Goal: Download file/media

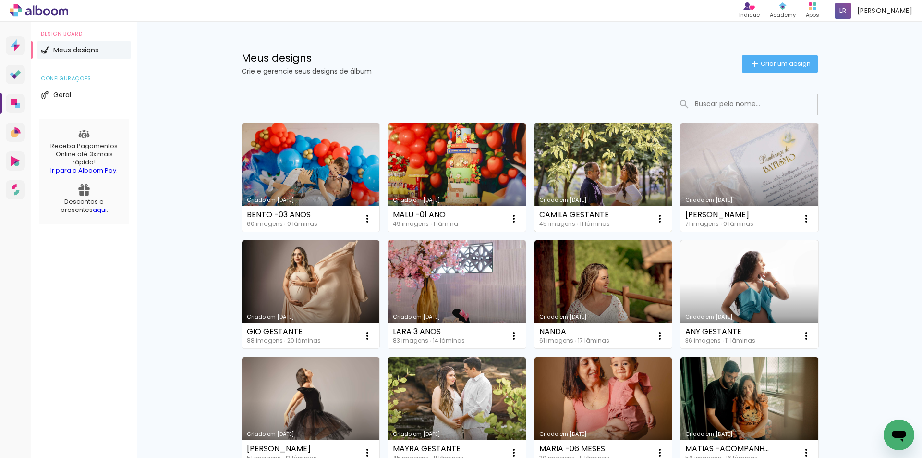
click at [614, 173] on link "Criado em [DATE]" at bounding box center [604, 177] width 138 height 109
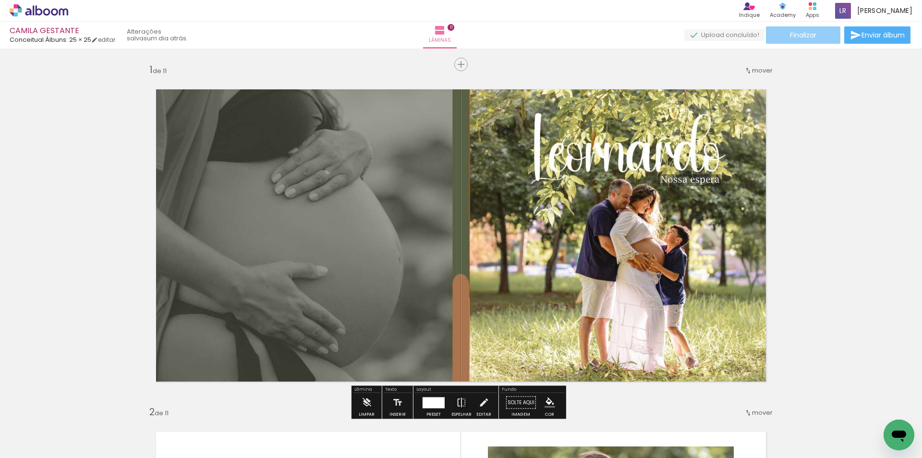
click at [794, 38] on span "Finalizar" at bounding box center [803, 35] width 26 height 7
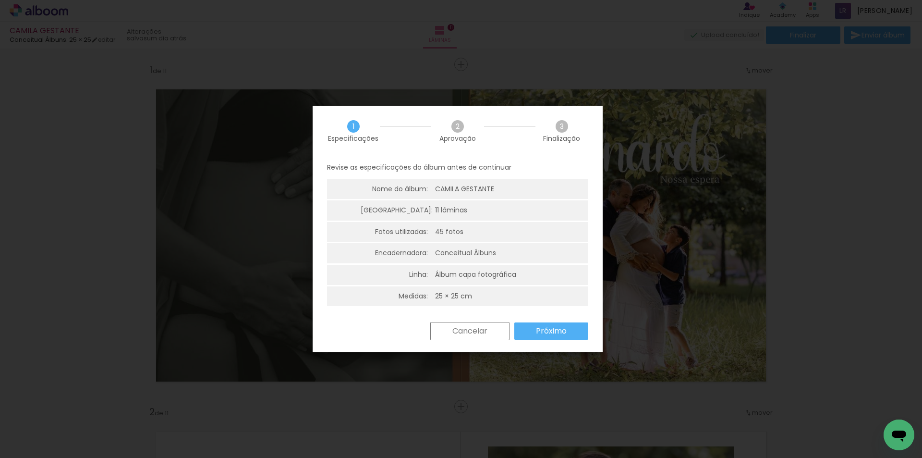
click at [554, 325] on paper-button "Próximo" at bounding box center [551, 330] width 74 height 17
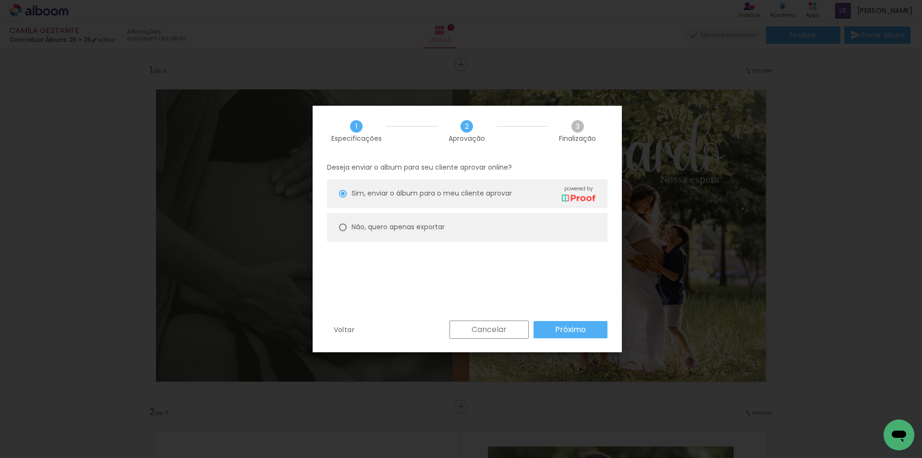
drag, startPoint x: 409, startPoint y: 229, endPoint x: 414, endPoint y: 241, distance: 13.1
click at [0, 0] on slot "Não, quero apenas exportar" at bounding box center [0, 0] width 0 height 0
type paper-radio-button "on"
click at [0, 0] on slot "Próximo" at bounding box center [0, 0] width 0 height 0
type input "Alta, 300 DPI"
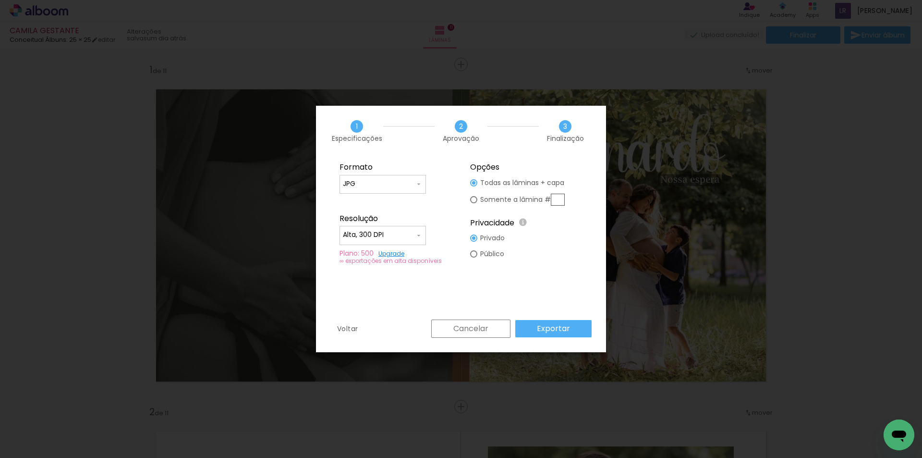
click at [0, 0] on slot "Exportar" at bounding box center [0, 0] width 0 height 0
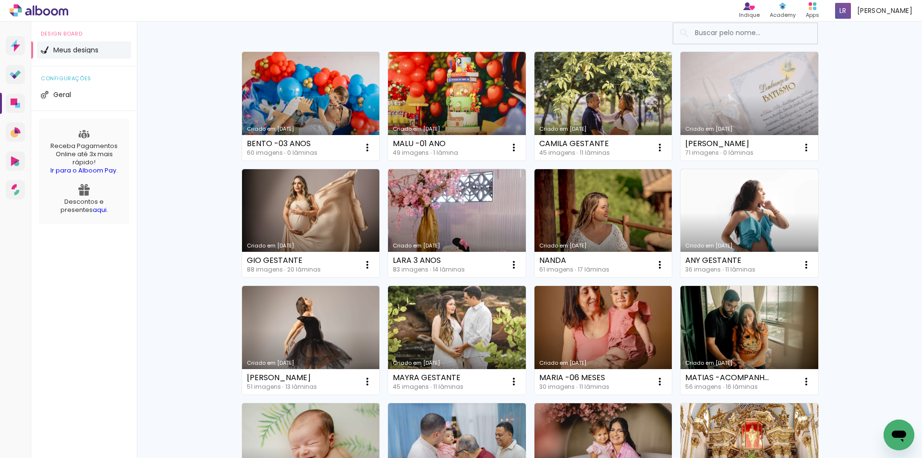
scroll to position [96, 0]
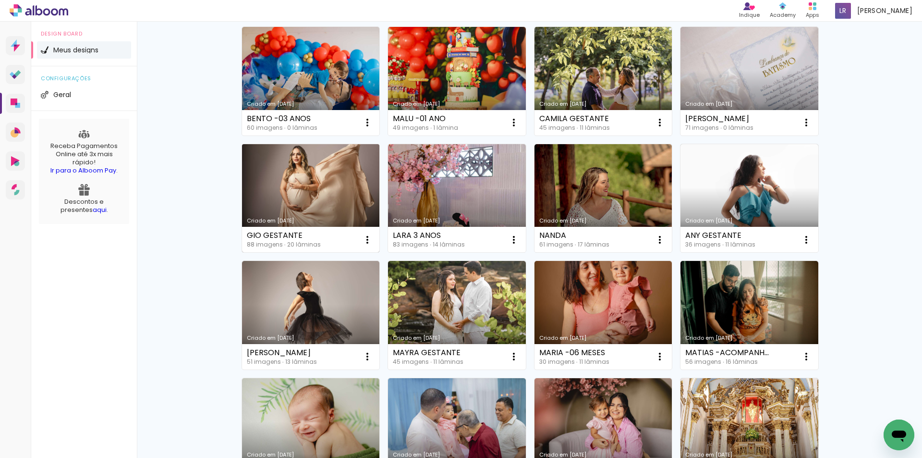
click at [296, 183] on link "Criado em [DATE]" at bounding box center [311, 198] width 138 height 109
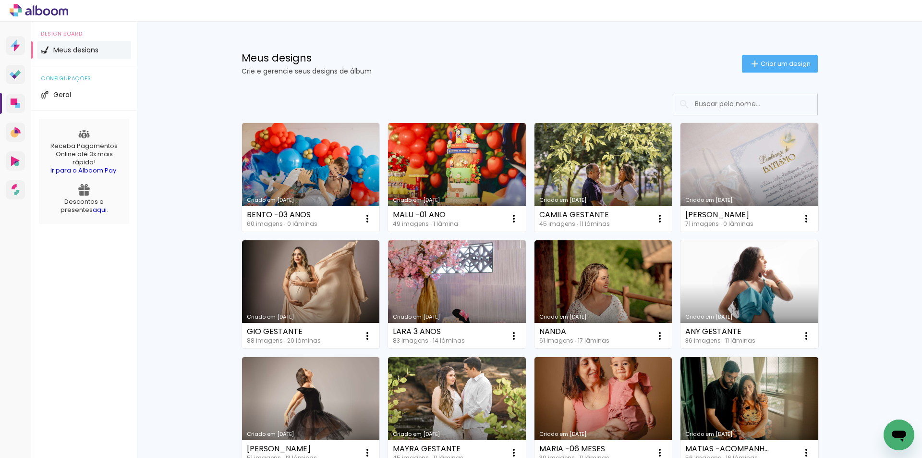
click at [745, 266] on link "Criado em [DATE]" at bounding box center [750, 294] width 138 height 109
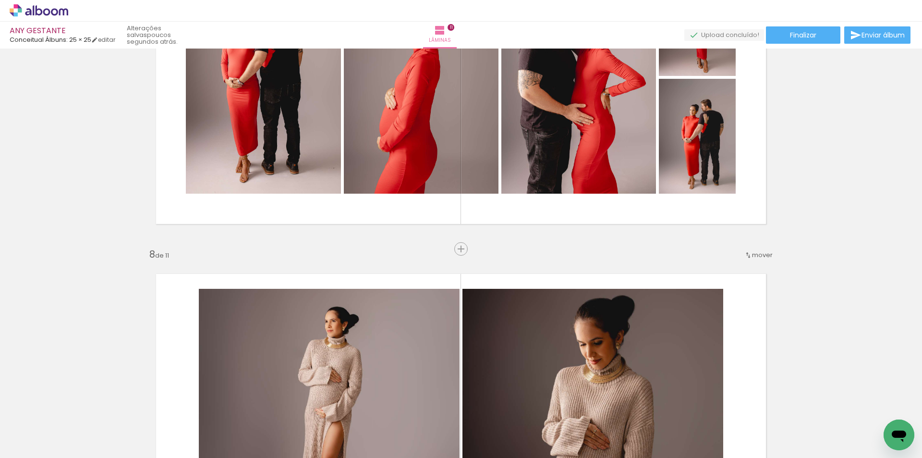
scroll to position [2401, 0]
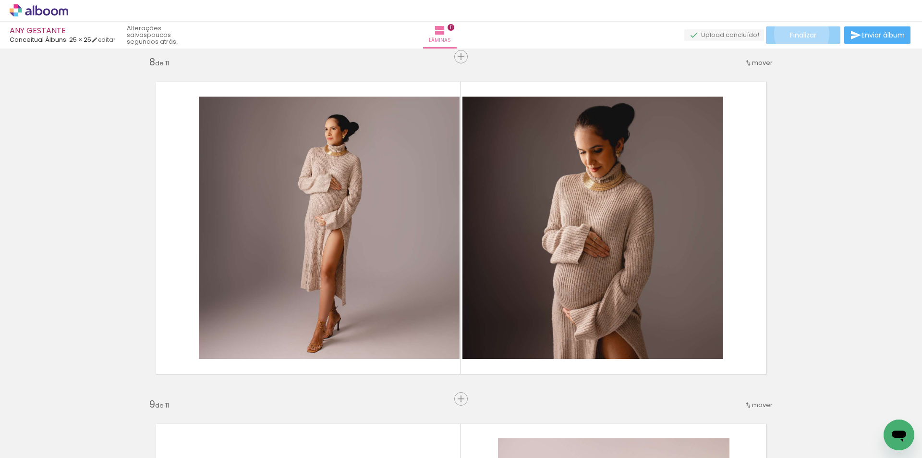
click at [798, 34] on span "Finalizar" at bounding box center [803, 35] width 26 height 7
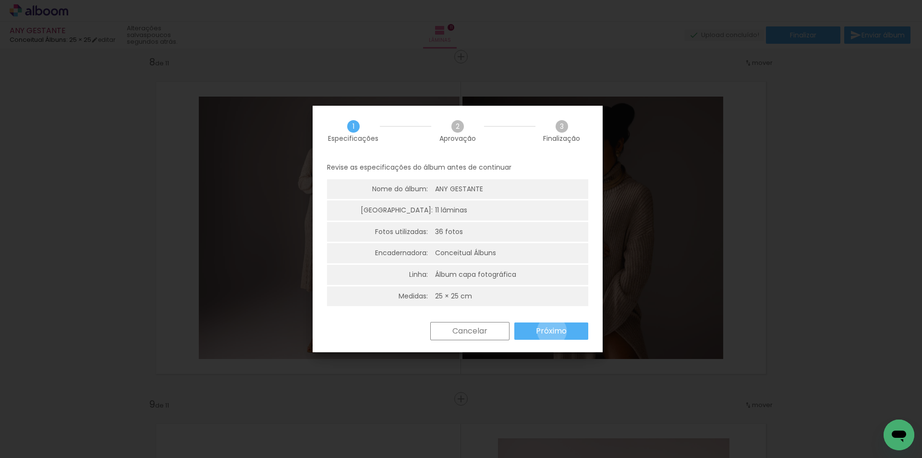
click at [0, 0] on slot "Próximo" at bounding box center [0, 0] width 0 height 0
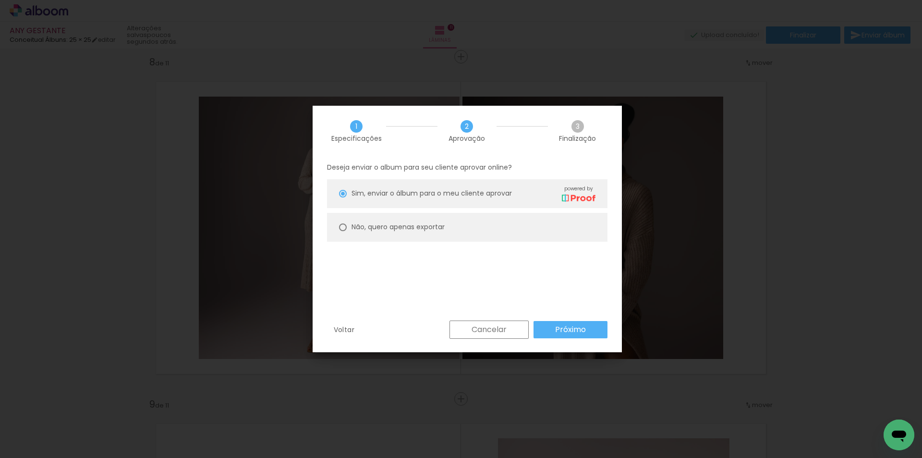
click at [0, 0] on slot "Não, quero apenas exportar" at bounding box center [0, 0] width 0 height 0
type paper-radio-button "on"
click at [0, 0] on slot "Próximo" at bounding box center [0, 0] width 0 height 0
type input "Alta, 300 DPI"
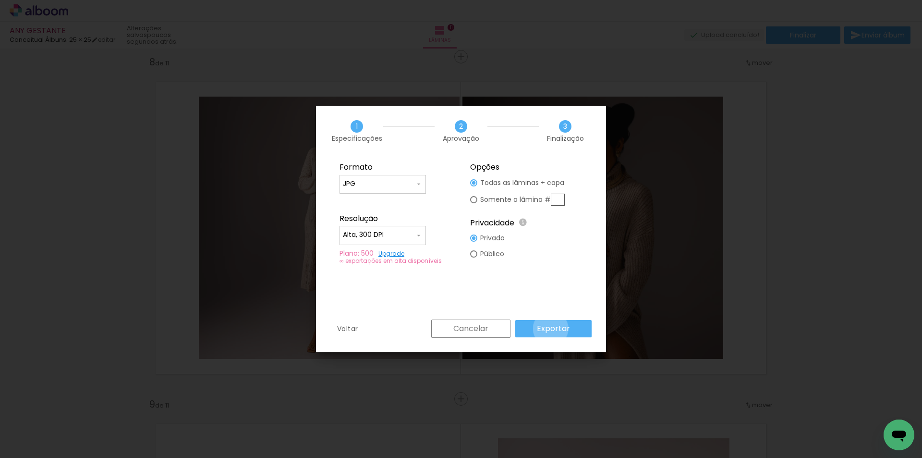
click at [0, 0] on slot "Exportar" at bounding box center [0, 0] width 0 height 0
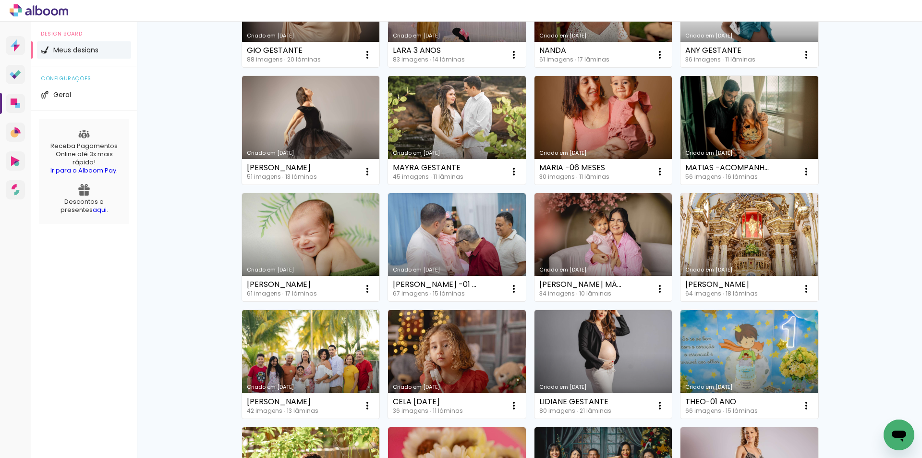
scroll to position [288, 0]
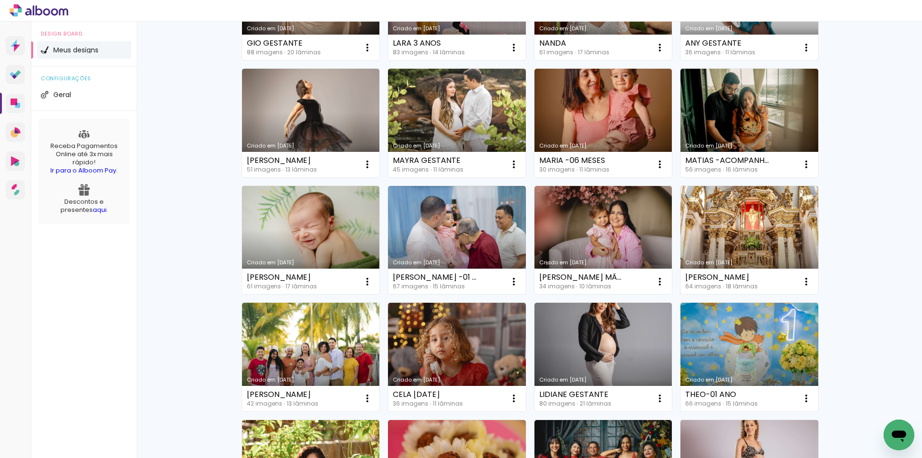
click at [765, 223] on link "Criado em [DATE]" at bounding box center [750, 240] width 138 height 109
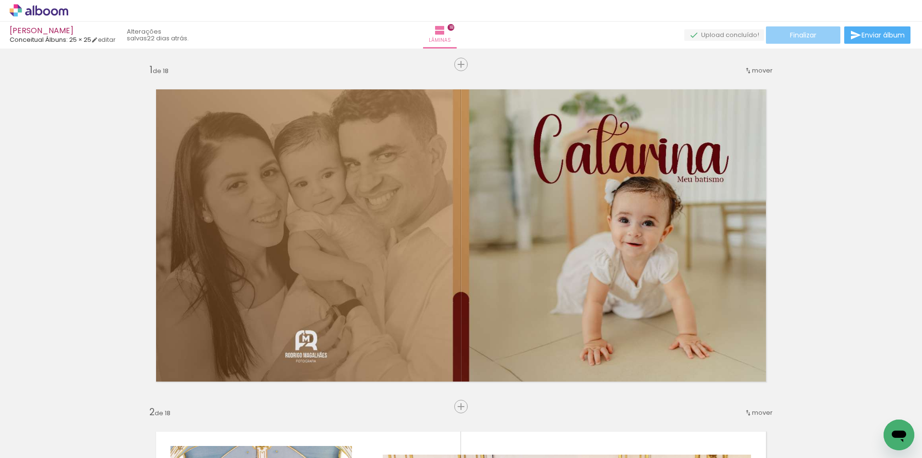
click at [791, 37] on span "Finalizar" at bounding box center [803, 35] width 26 height 7
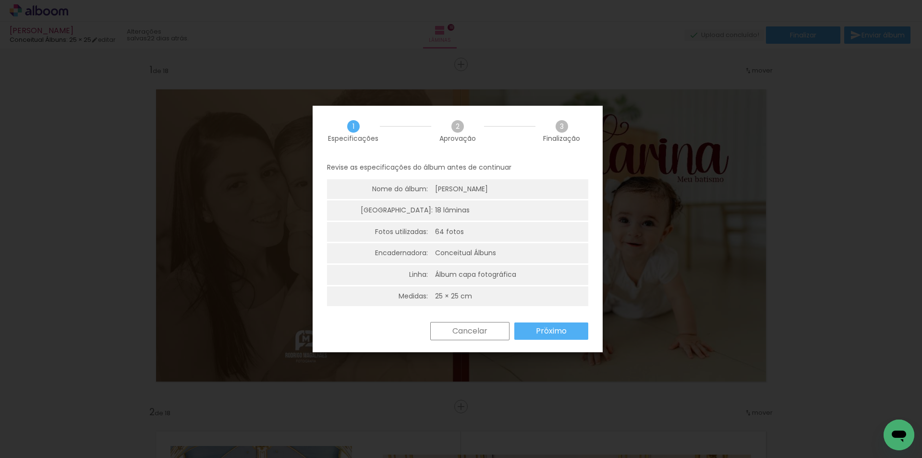
click at [0, 0] on slot "Próximo" at bounding box center [0, 0] width 0 height 0
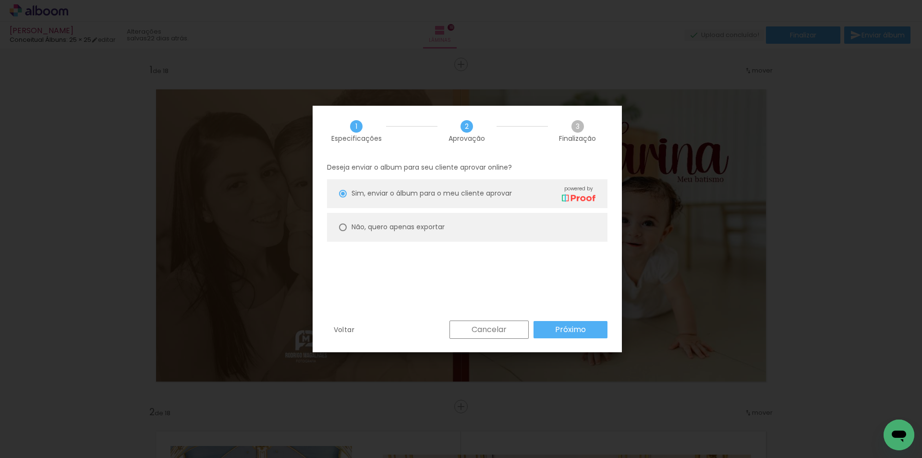
click at [412, 222] on paper-radio-button "Não, quero apenas exportar" at bounding box center [467, 227] width 280 height 29
type paper-radio-button "on"
click at [0, 0] on slot "Próximo" at bounding box center [0, 0] width 0 height 0
type input "Alta, 300 DPI"
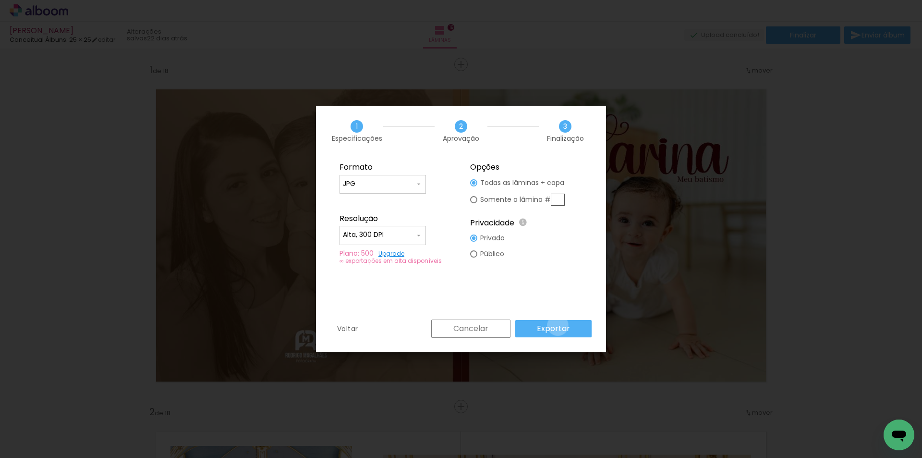
click at [0, 0] on slot "Exportar" at bounding box center [0, 0] width 0 height 0
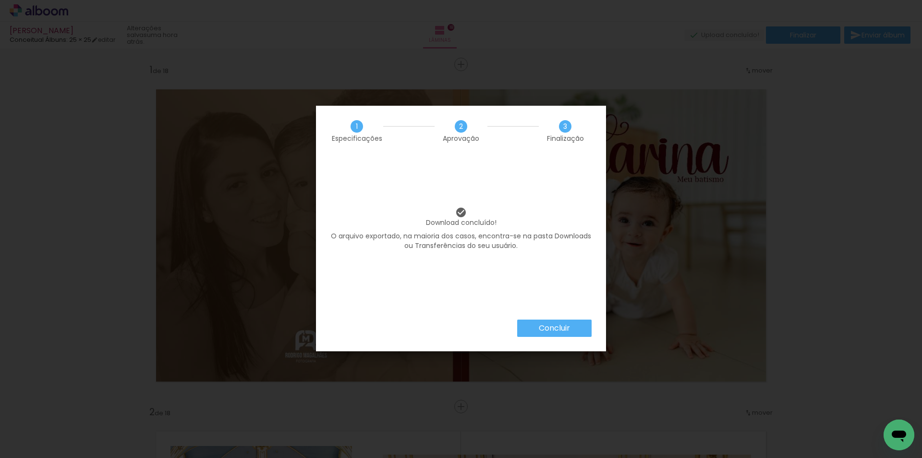
click at [0, 0] on slot "Concluir" at bounding box center [0, 0] width 0 height 0
